Goal: Navigation & Orientation: Find specific page/section

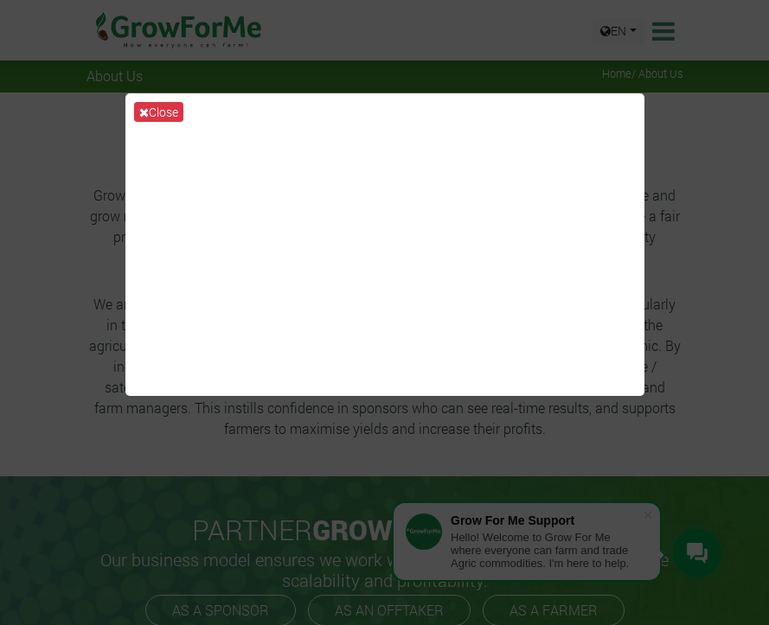
click at [614, 22] on div "Close" at bounding box center [384, 312] width 769 height 625
click at [614, 54] on div "Close" at bounding box center [384, 312] width 769 height 625
click at [614, 16] on div "Close" at bounding box center [384, 312] width 769 height 625
click at [614, 61] on div "Close" at bounding box center [384, 312] width 769 height 625
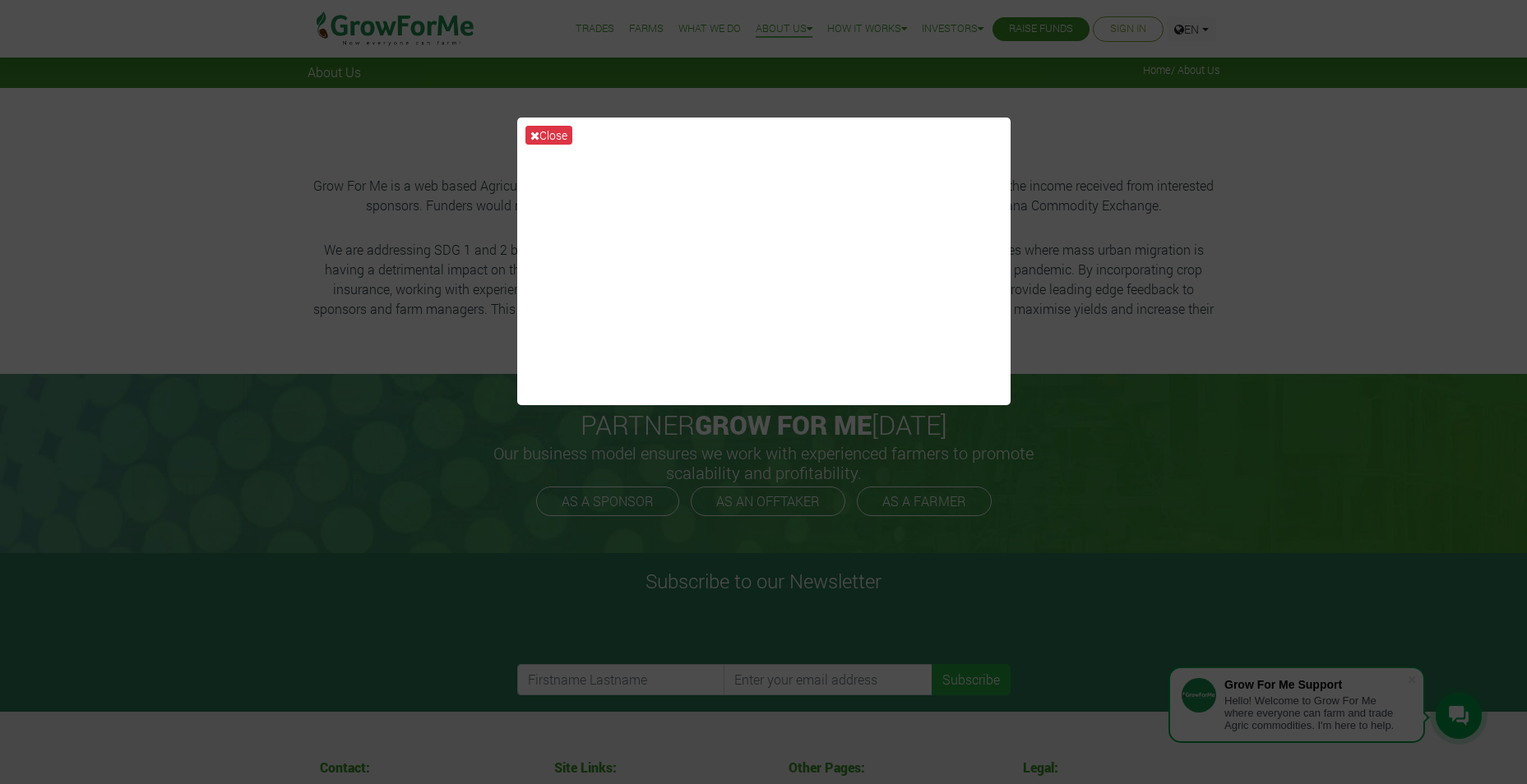
click at [584, 70] on div "Close" at bounding box center [764, 392] width 1527 height 784
click at [547, 131] on button "Close" at bounding box center [549, 135] width 47 height 19
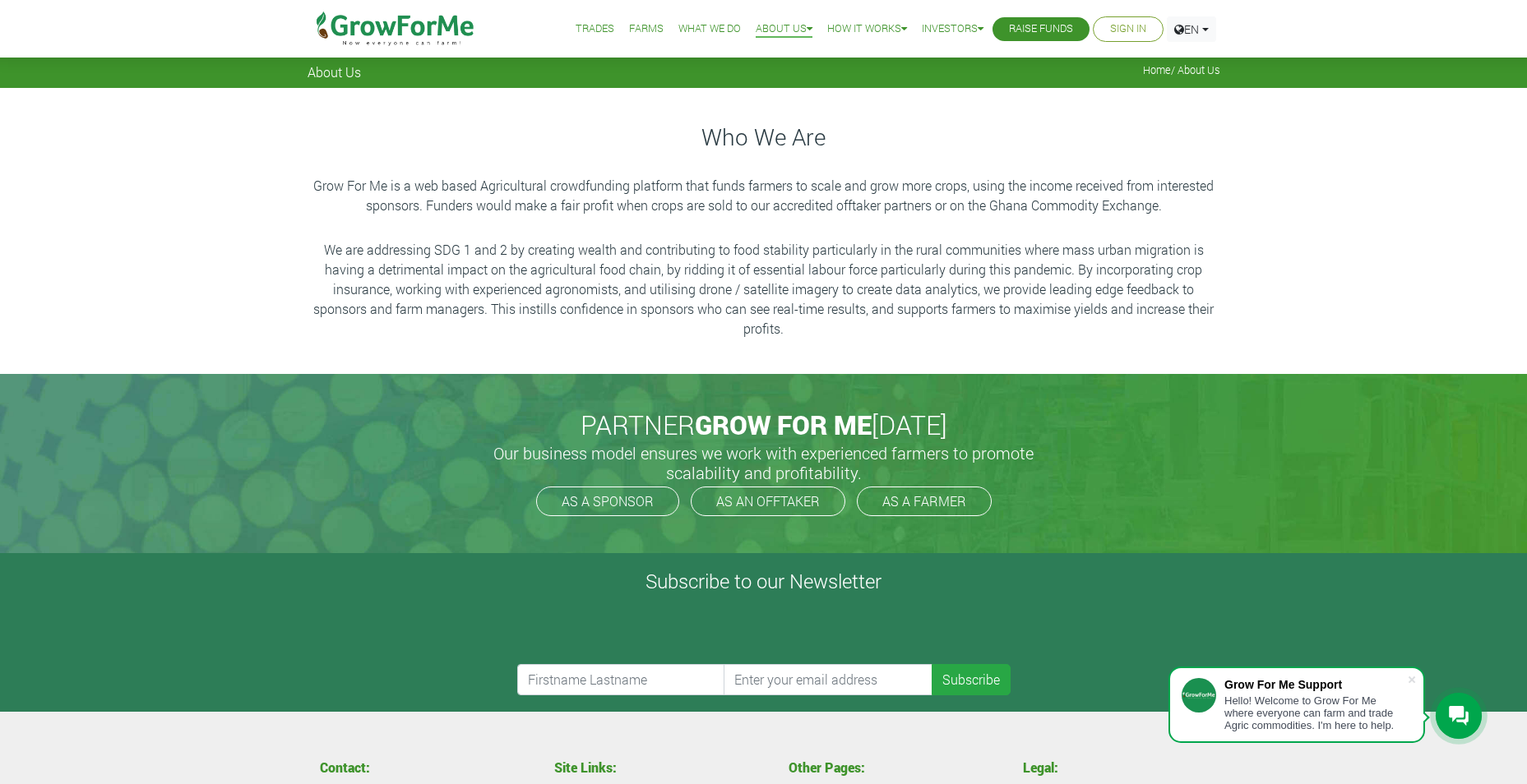
click at [584, 34] on link "Farms" at bounding box center [647, 29] width 34 height 17
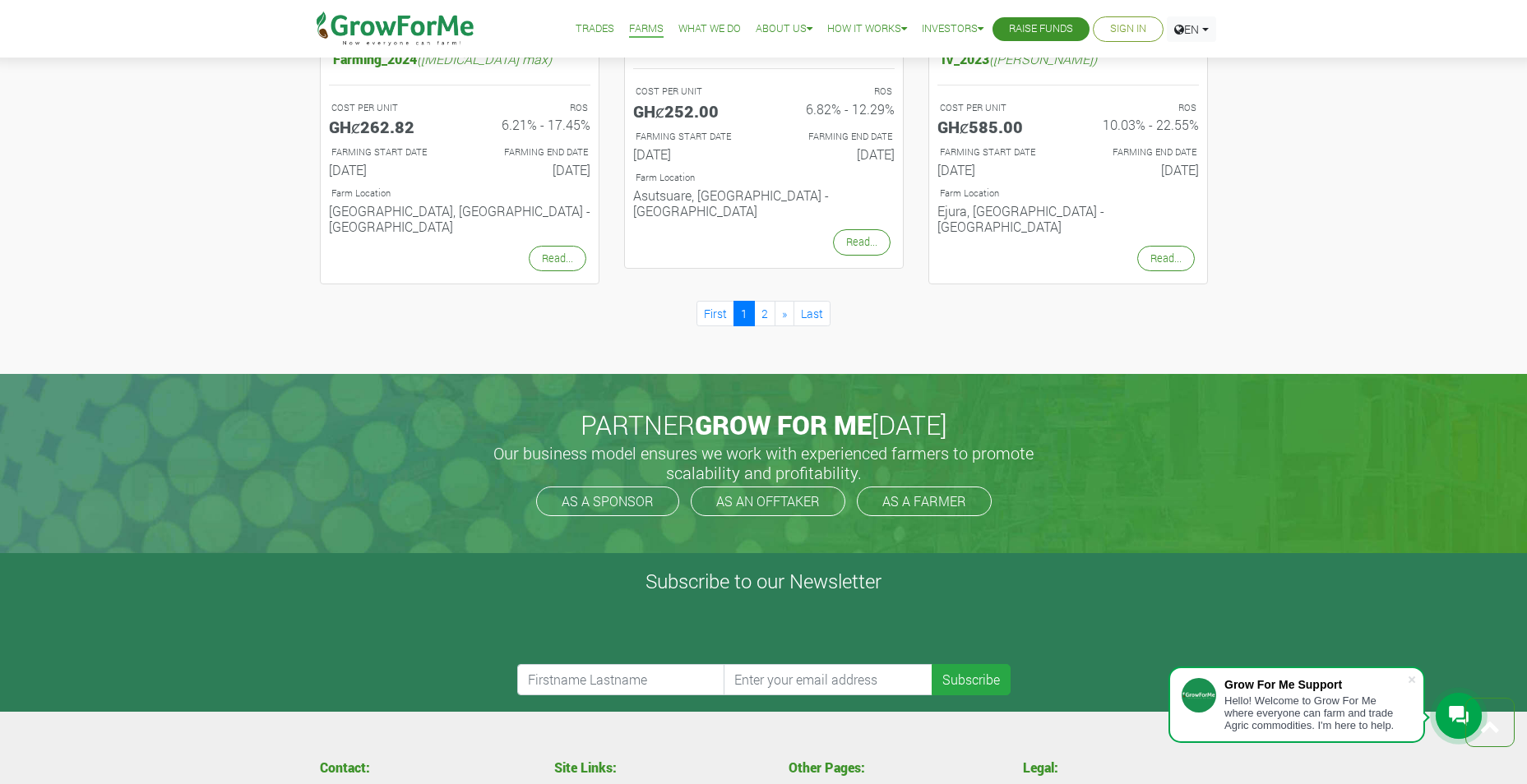
scroll to position [1864, 0]
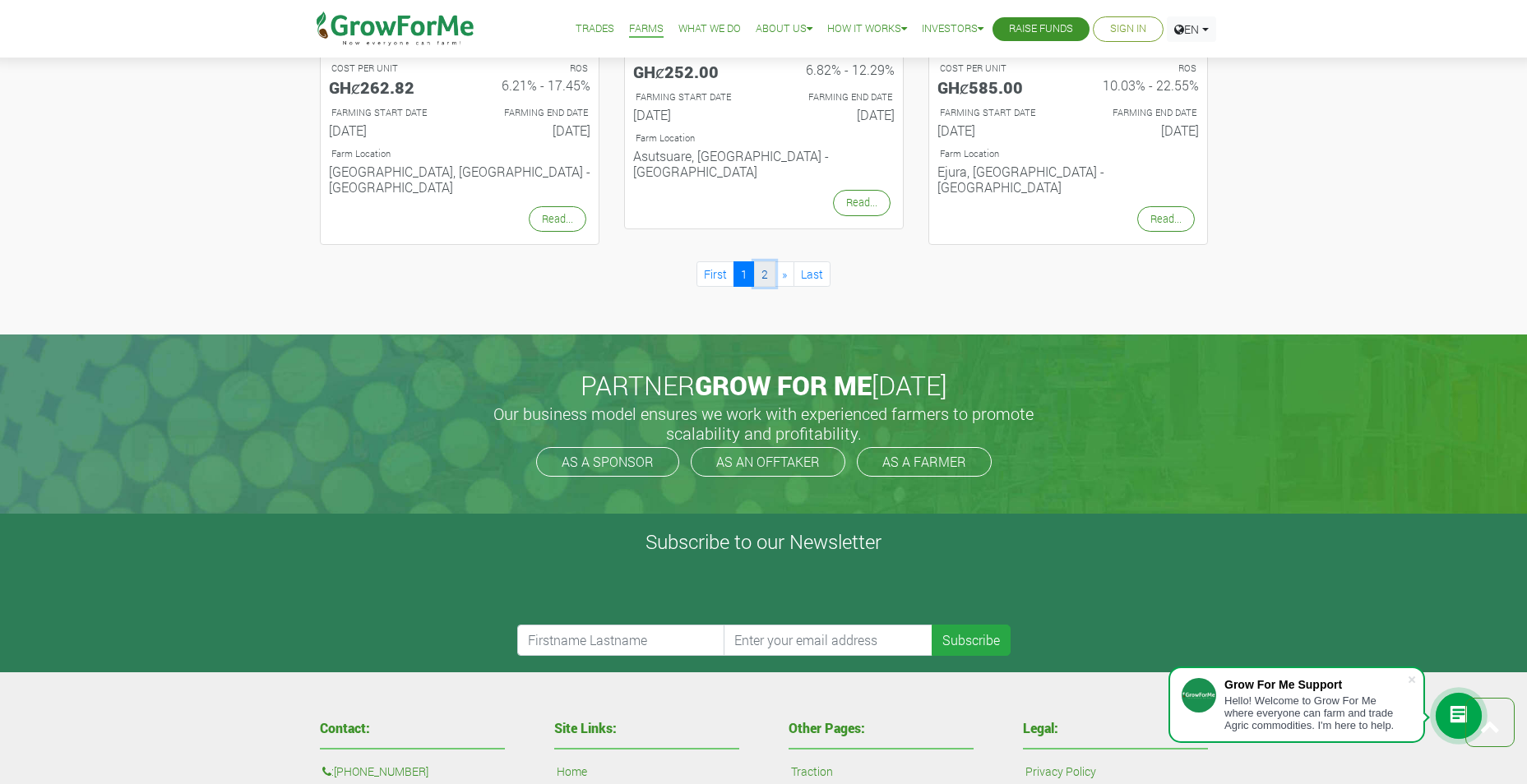
click at [766, 261] on link "2" at bounding box center [764, 274] width 21 height 26
